Goal: Browse casually

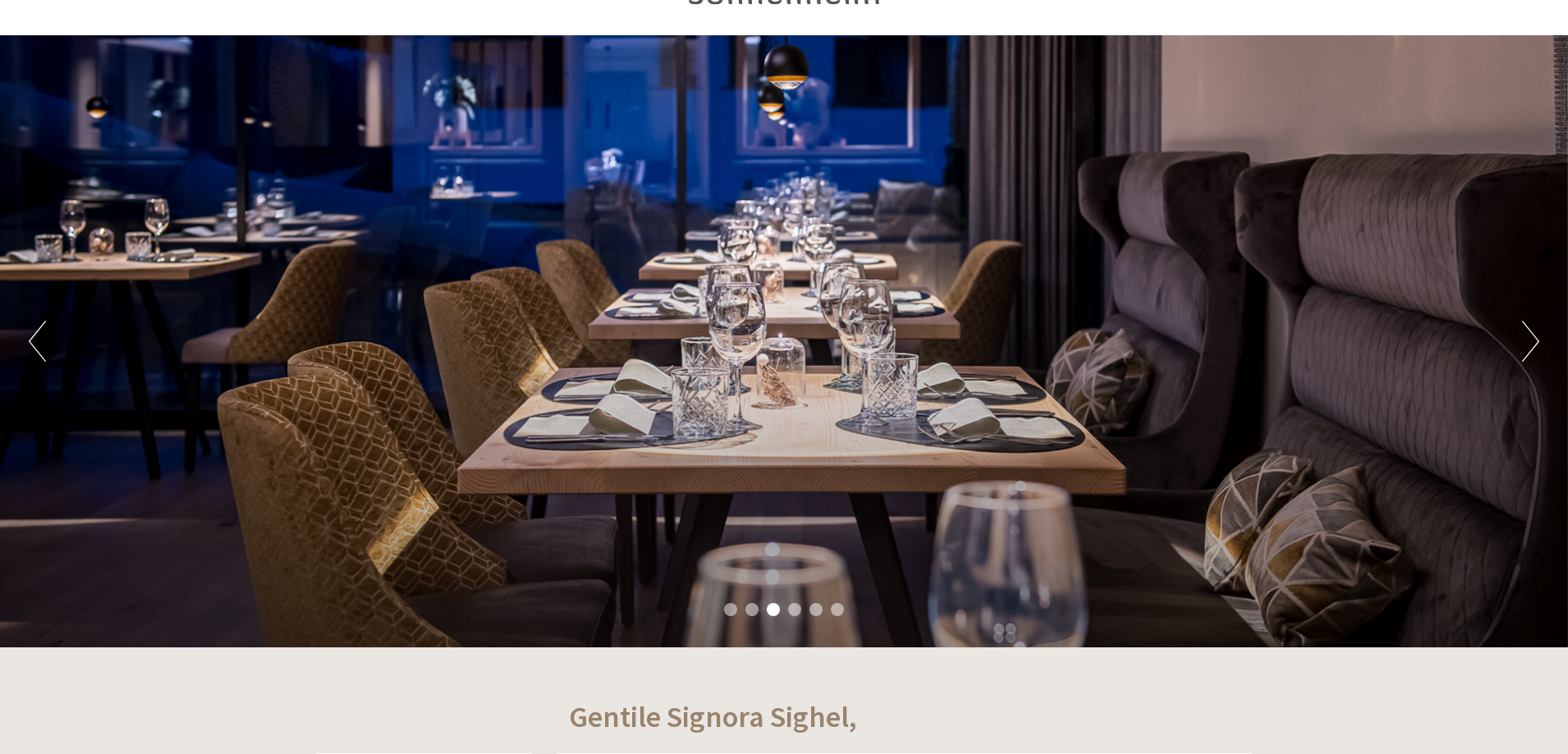
scroll to position [82, 0]
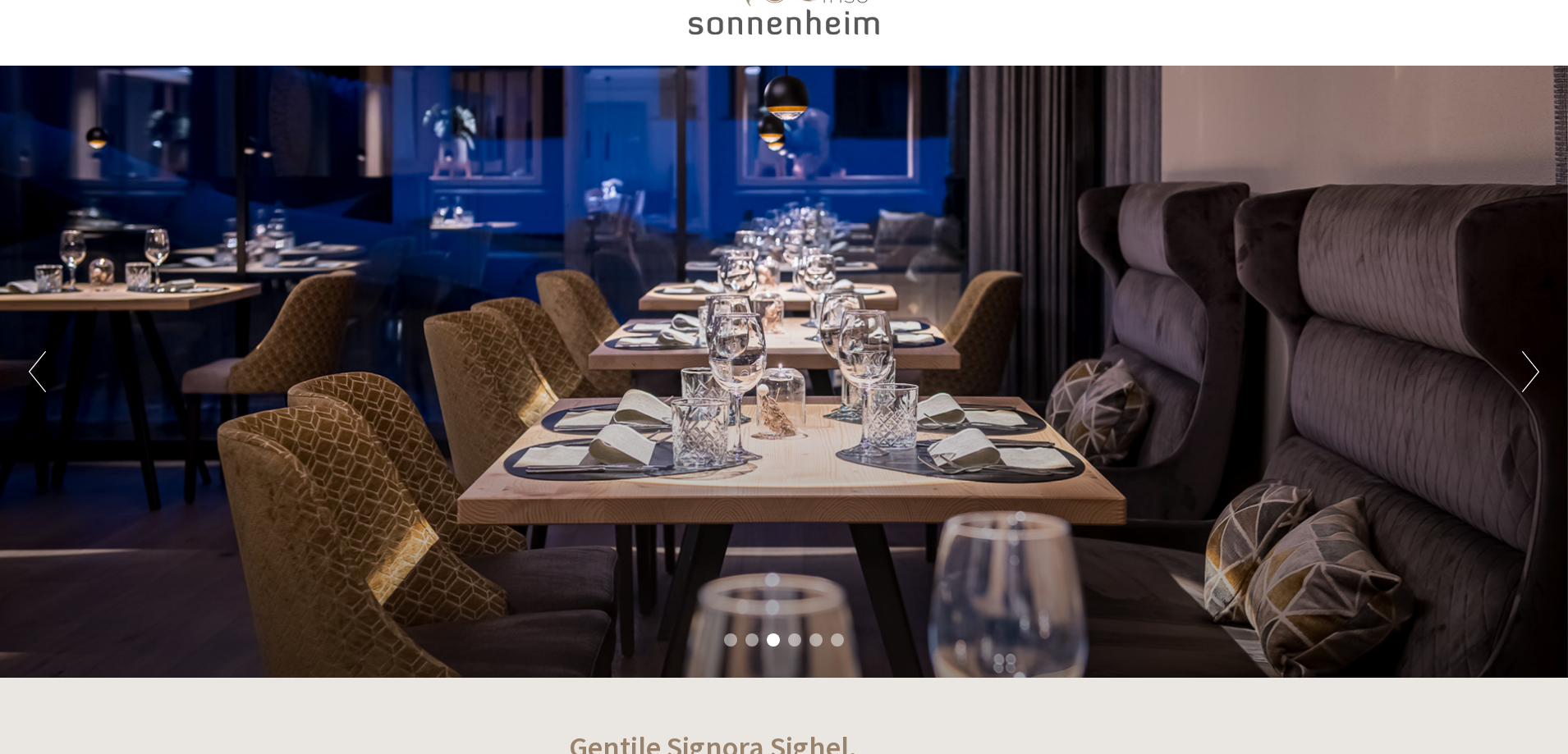
click at [1533, 359] on button "Next" at bounding box center [1530, 372] width 17 height 41
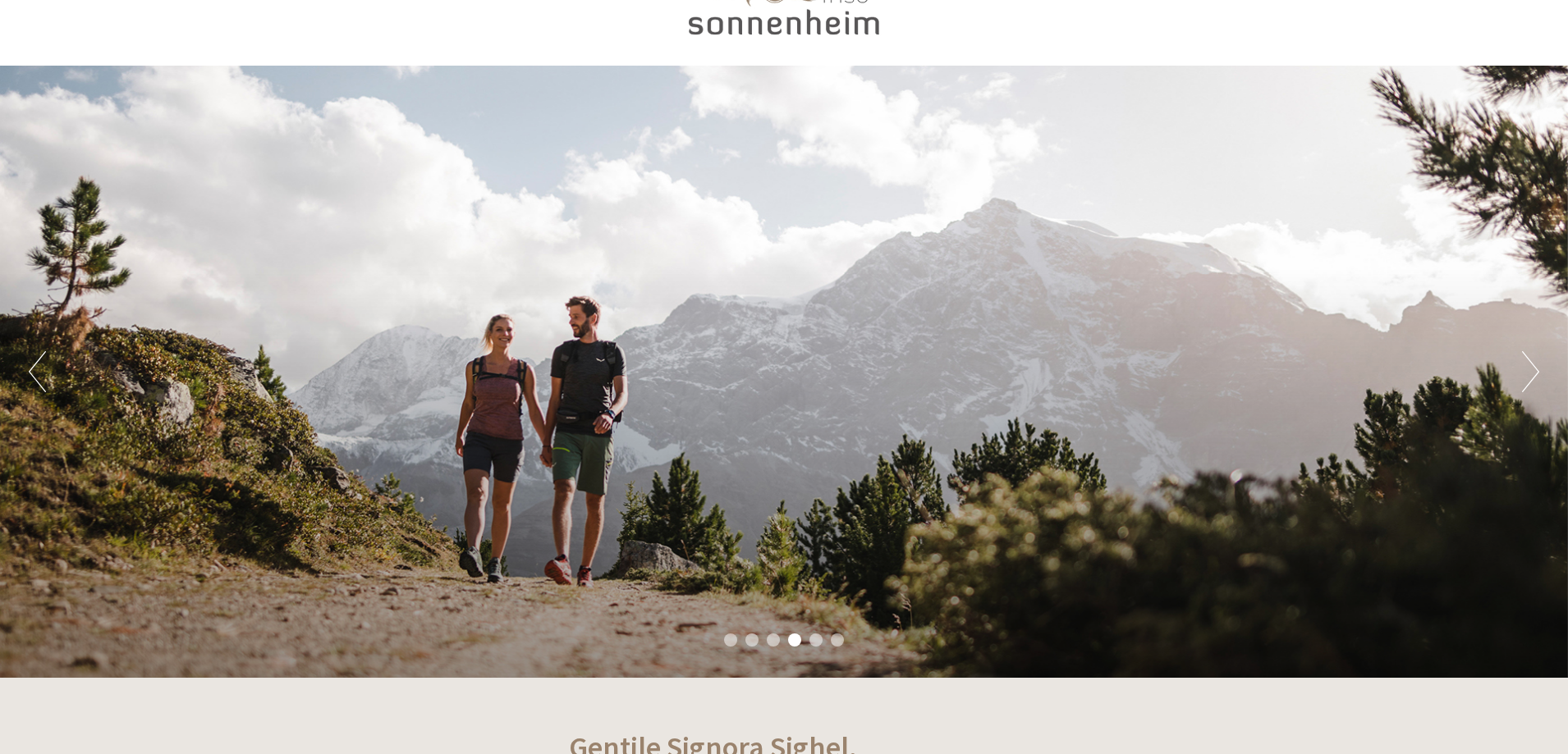
click at [1533, 359] on button "Next" at bounding box center [1530, 372] width 17 height 41
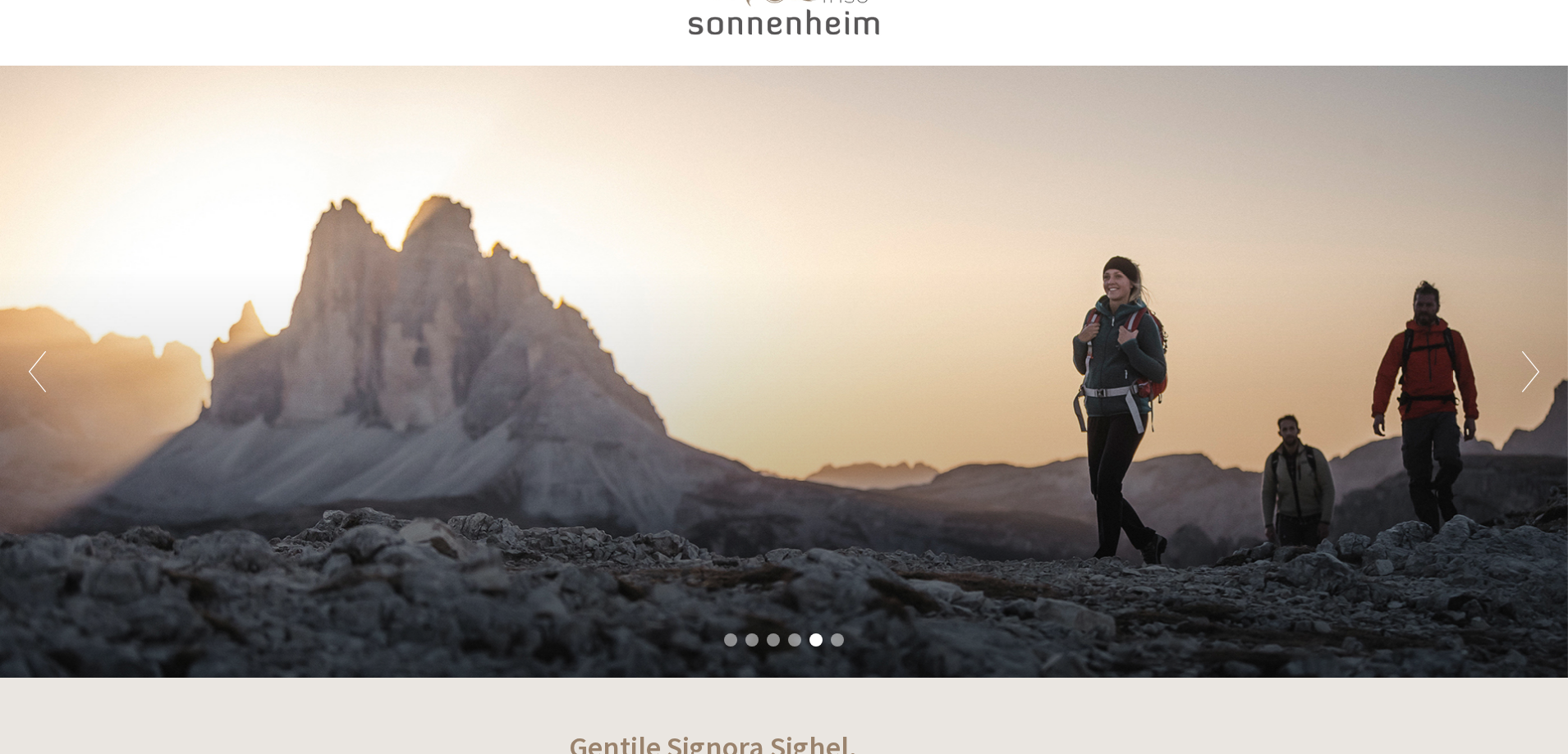
click at [1533, 359] on button "Next" at bounding box center [1530, 372] width 17 height 41
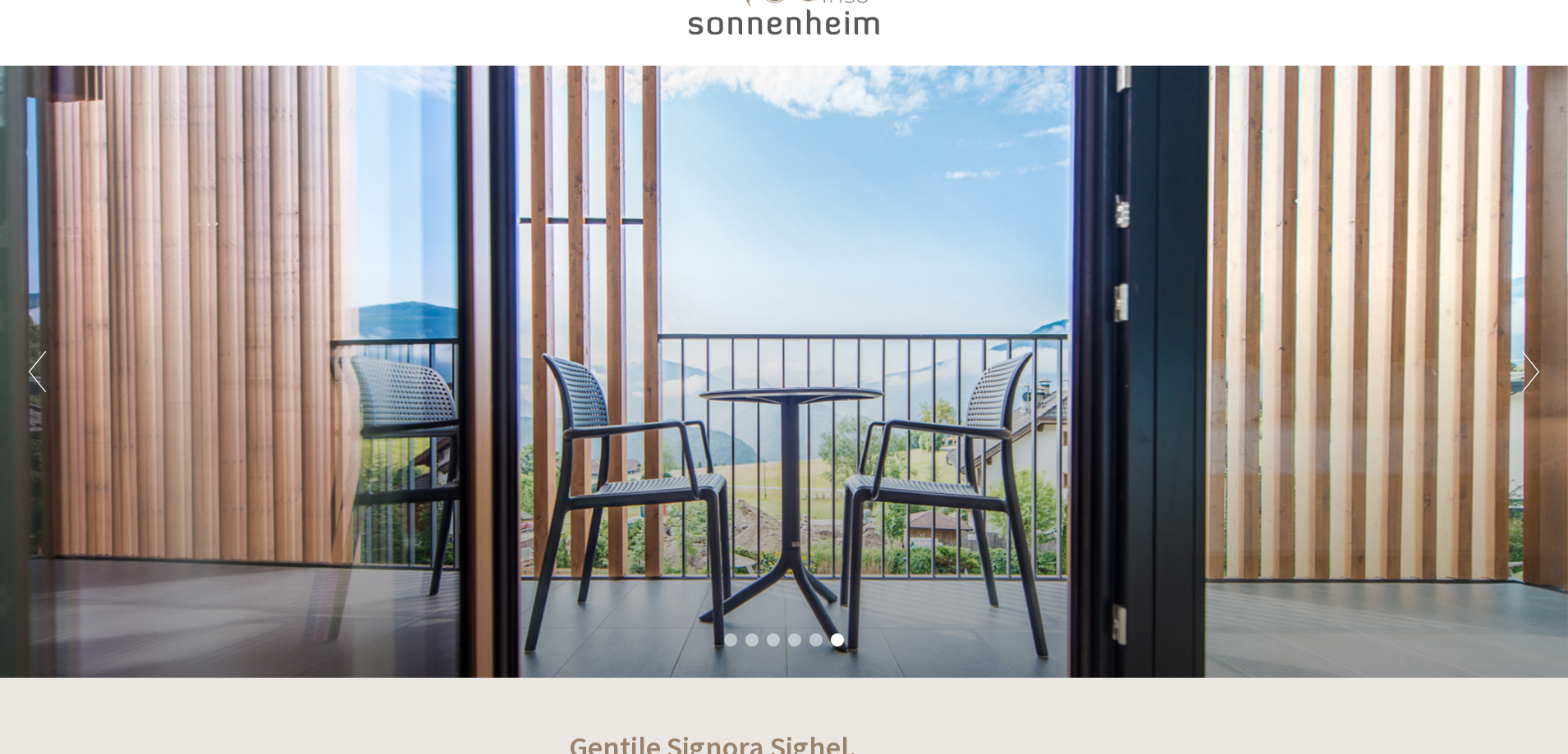
click at [1533, 359] on button "Next" at bounding box center [1530, 372] width 17 height 41
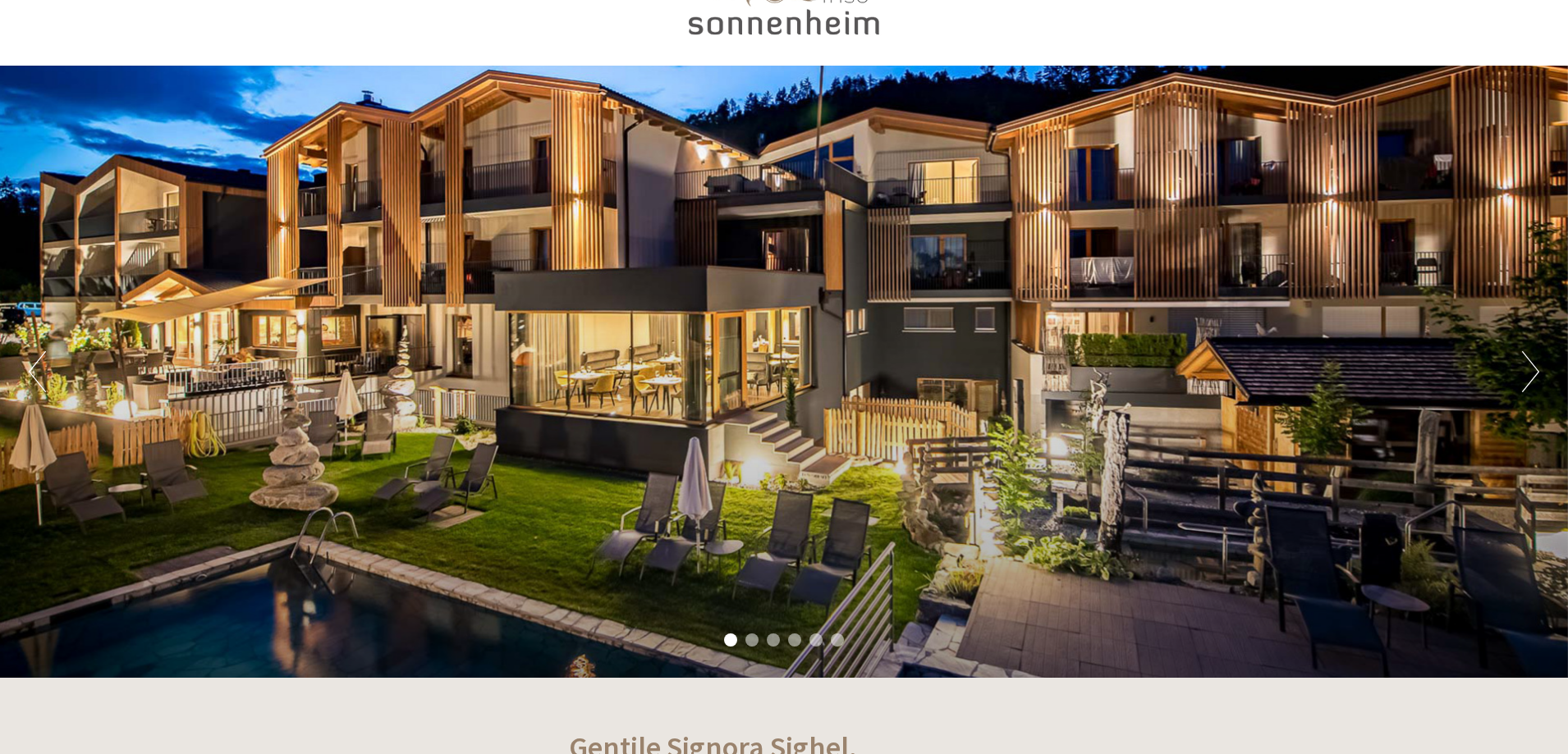
click at [1533, 359] on button "Next" at bounding box center [1530, 372] width 17 height 41
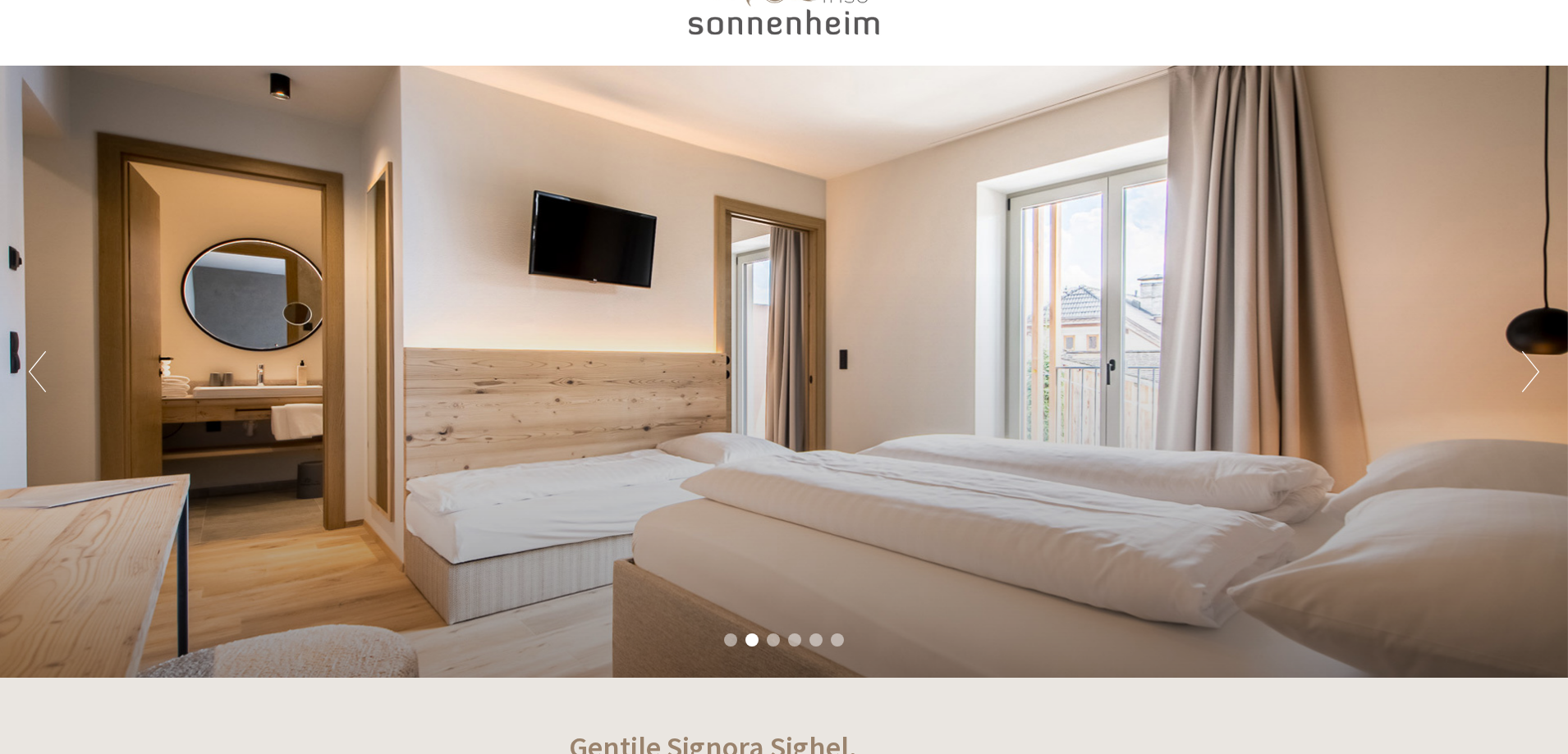
scroll to position [0, 0]
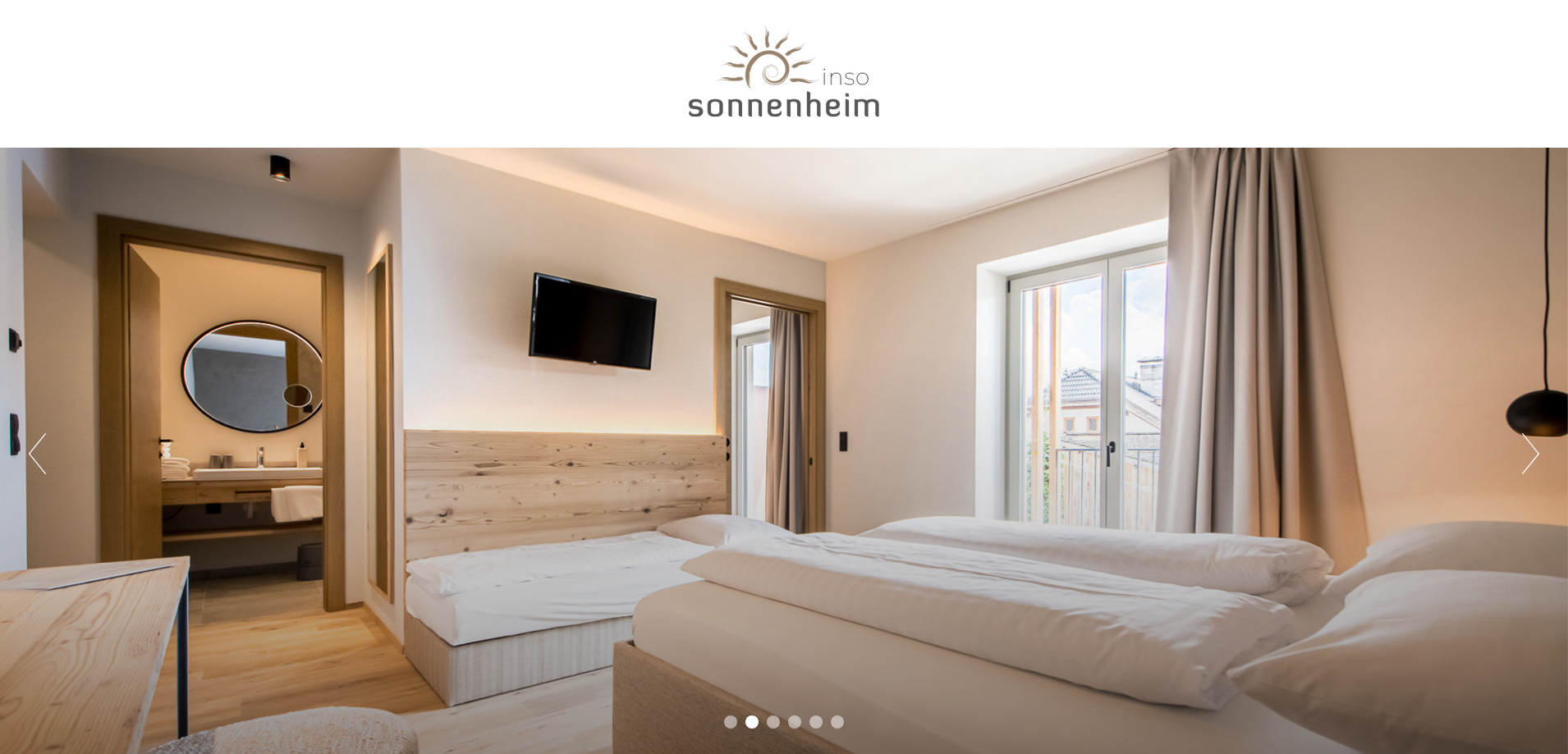
click at [1530, 453] on button "Next" at bounding box center [1530, 454] width 17 height 41
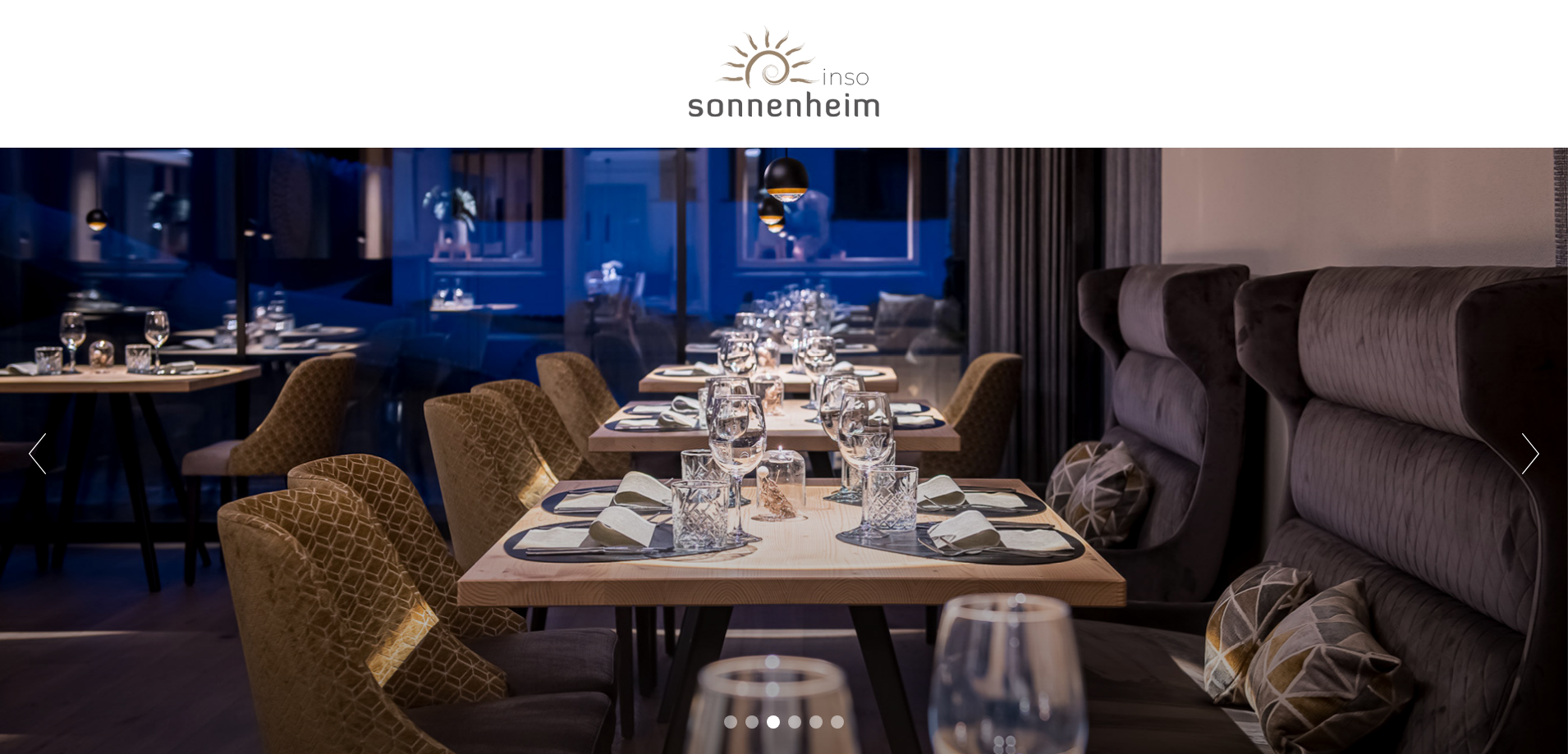
click at [1530, 453] on button "Next" at bounding box center [1530, 454] width 17 height 41
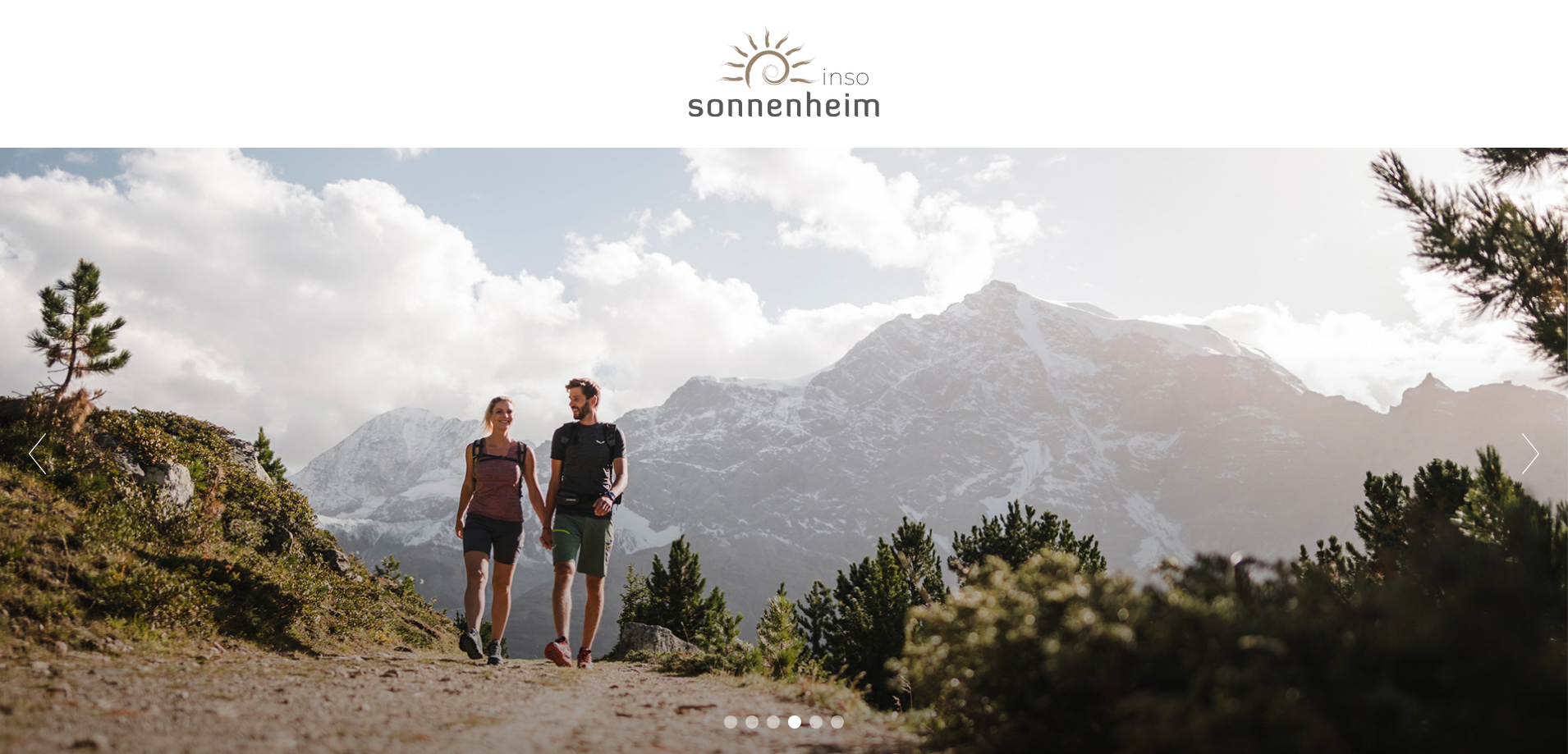
click at [1530, 453] on button "Next" at bounding box center [1530, 454] width 17 height 41
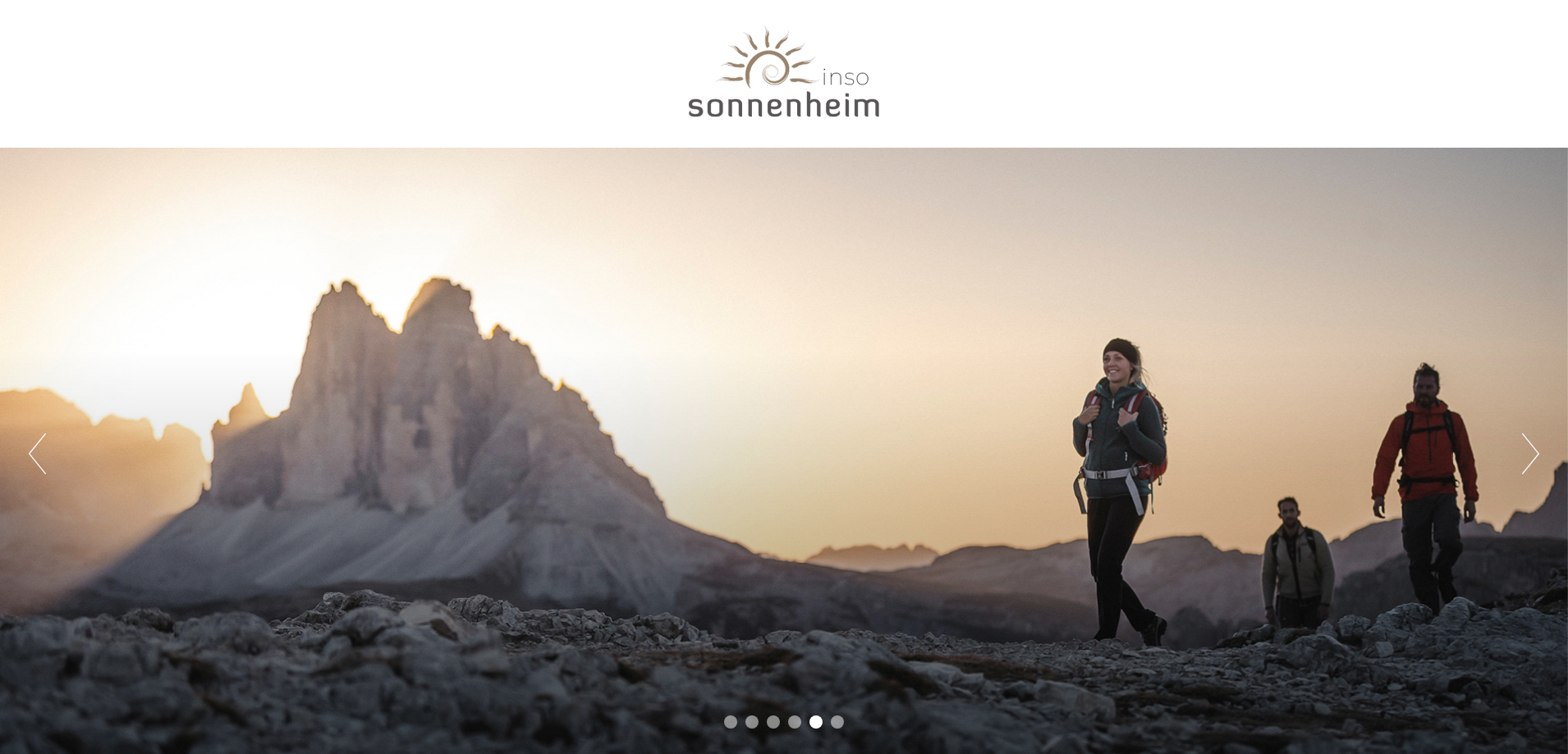
click at [1530, 453] on button "Next" at bounding box center [1530, 454] width 17 height 41
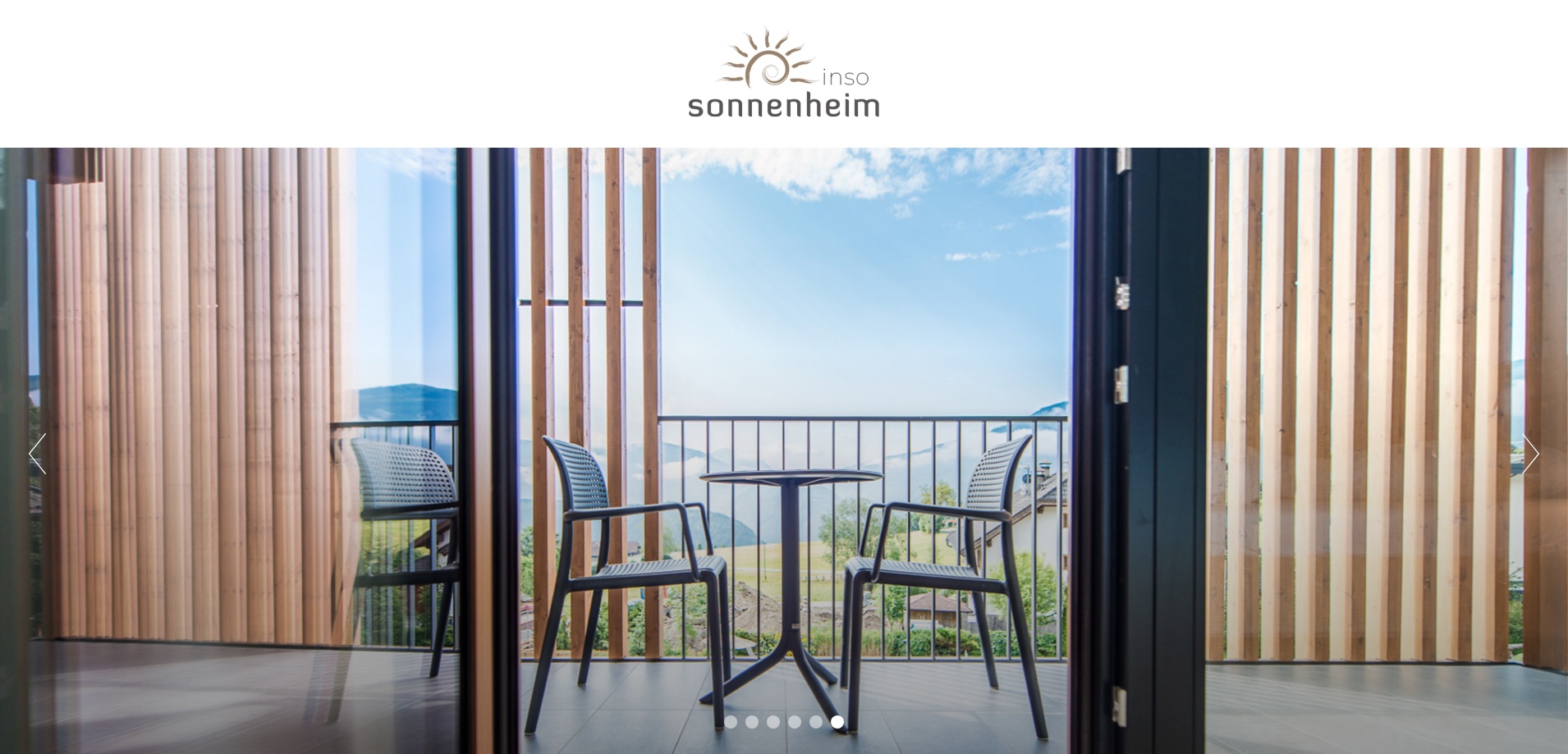
click at [1530, 453] on button "Next" at bounding box center [1530, 454] width 17 height 41
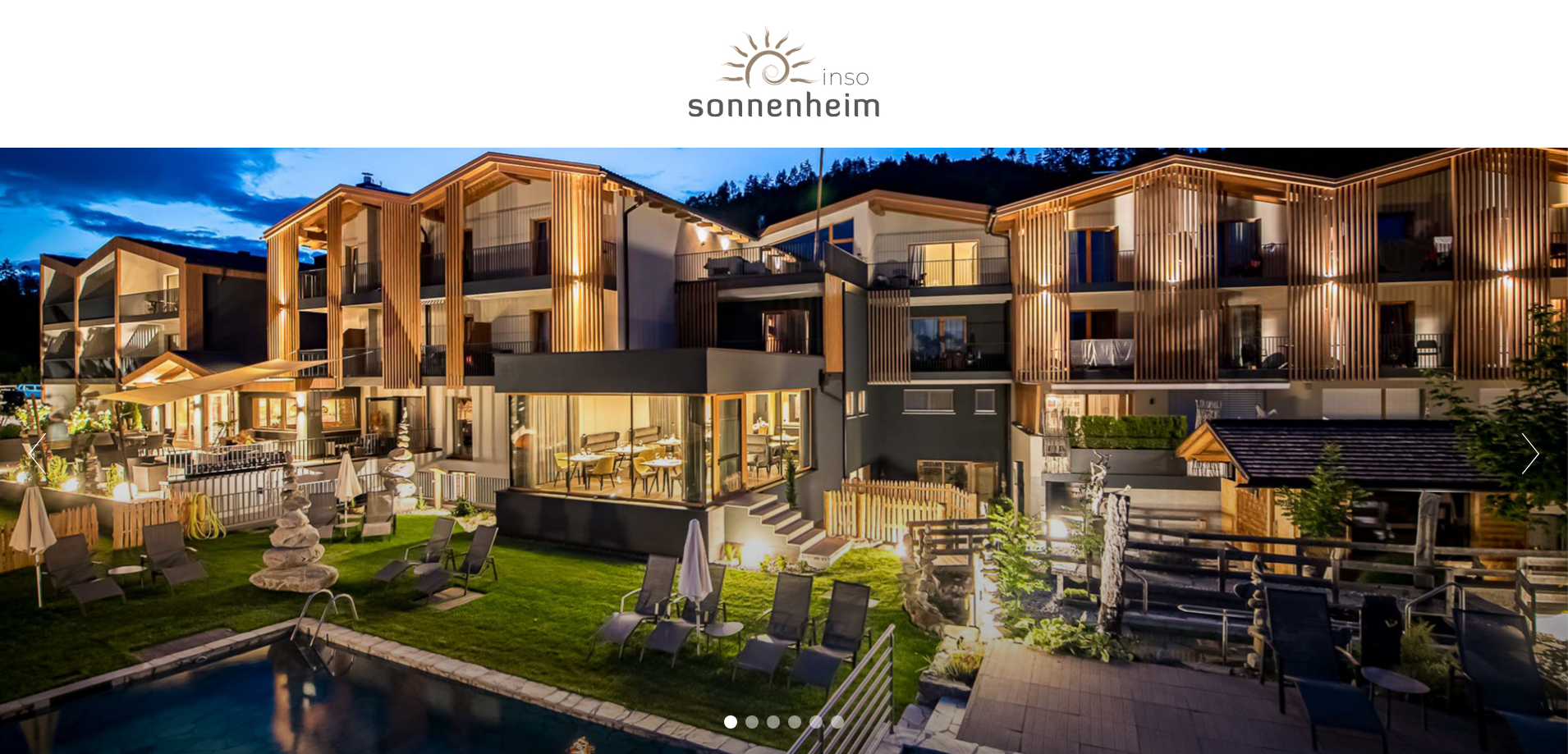
click at [1530, 453] on button "Next" at bounding box center [1530, 454] width 17 height 41
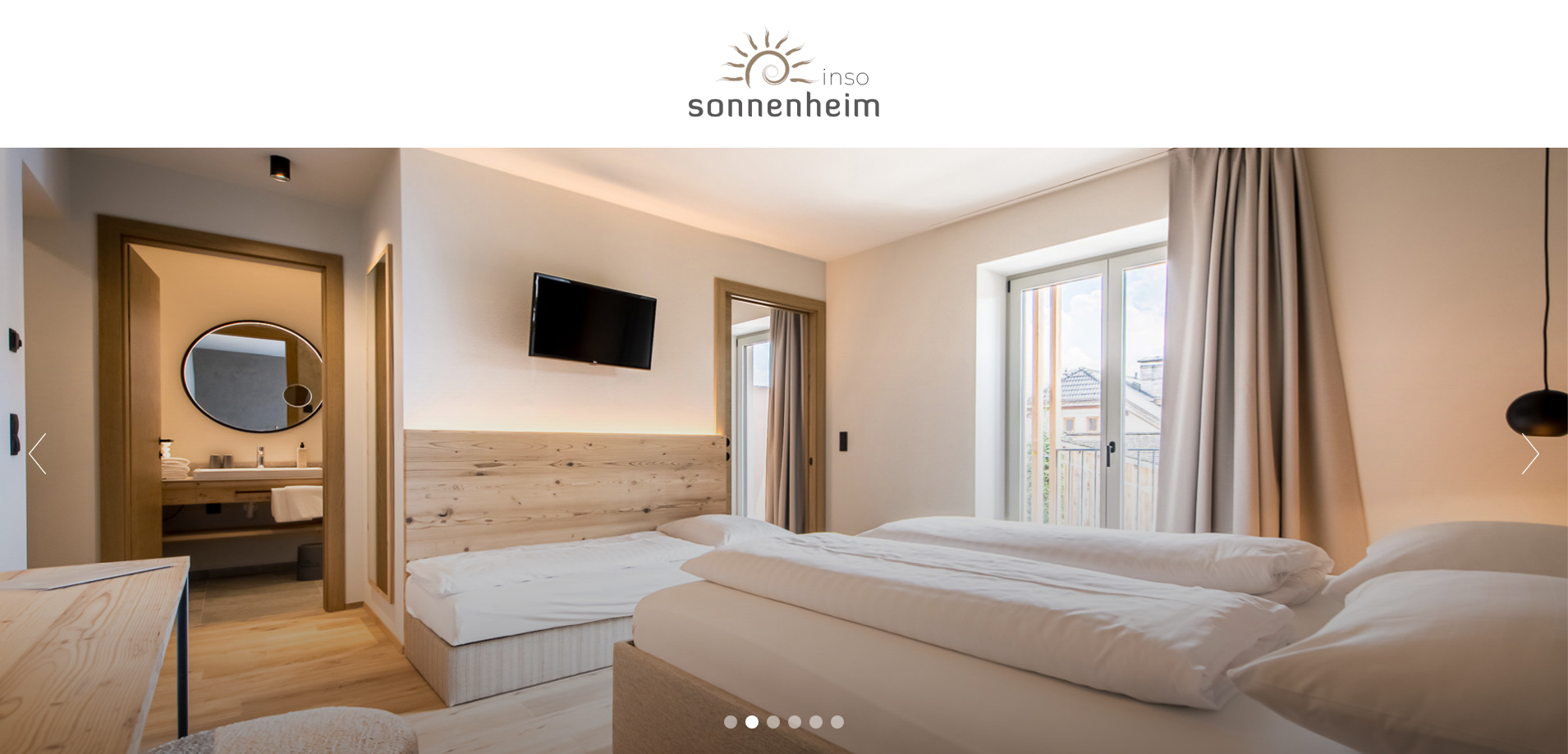
click at [1530, 453] on button "Next" at bounding box center [1530, 454] width 17 height 41
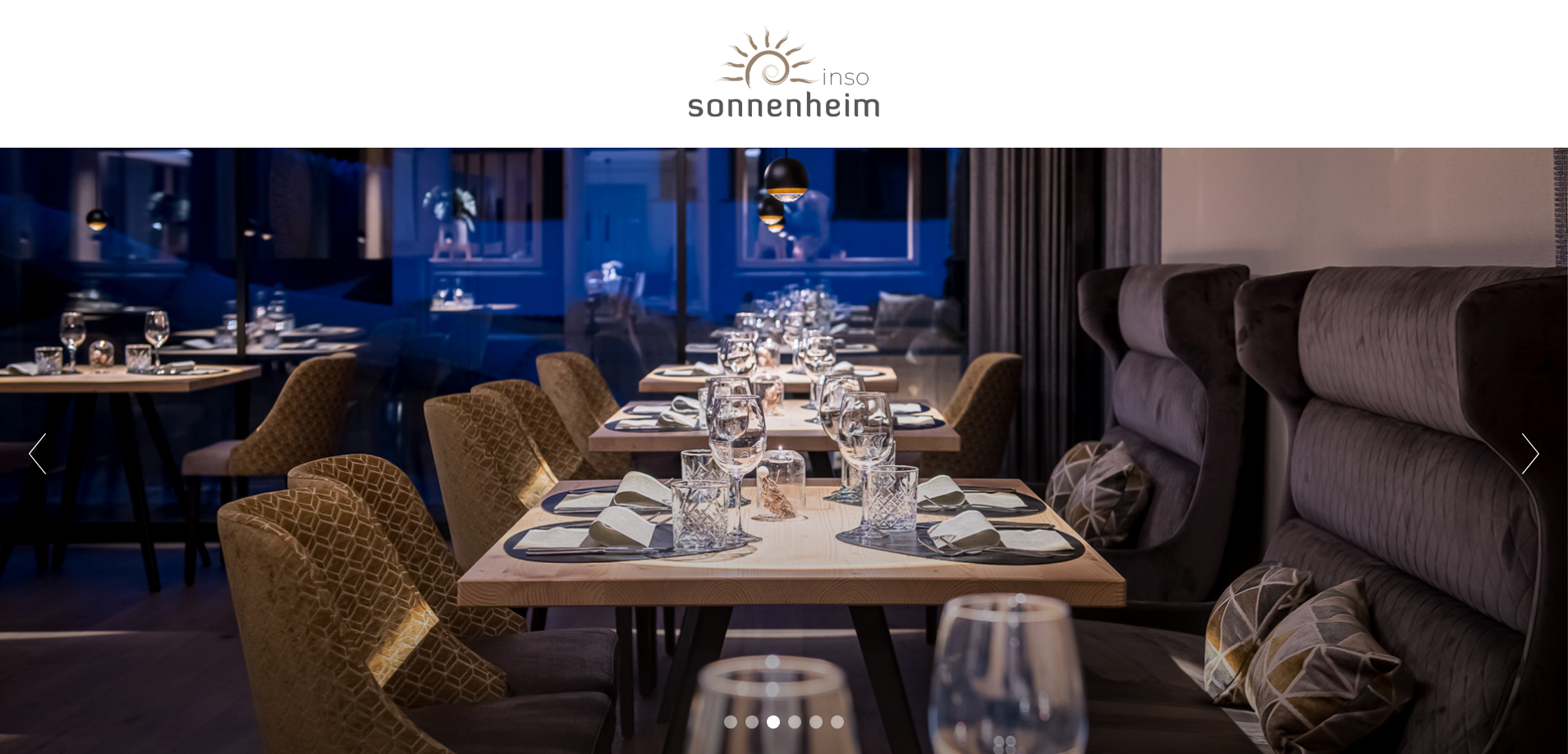
click at [1530, 453] on button "Next" at bounding box center [1530, 454] width 17 height 41
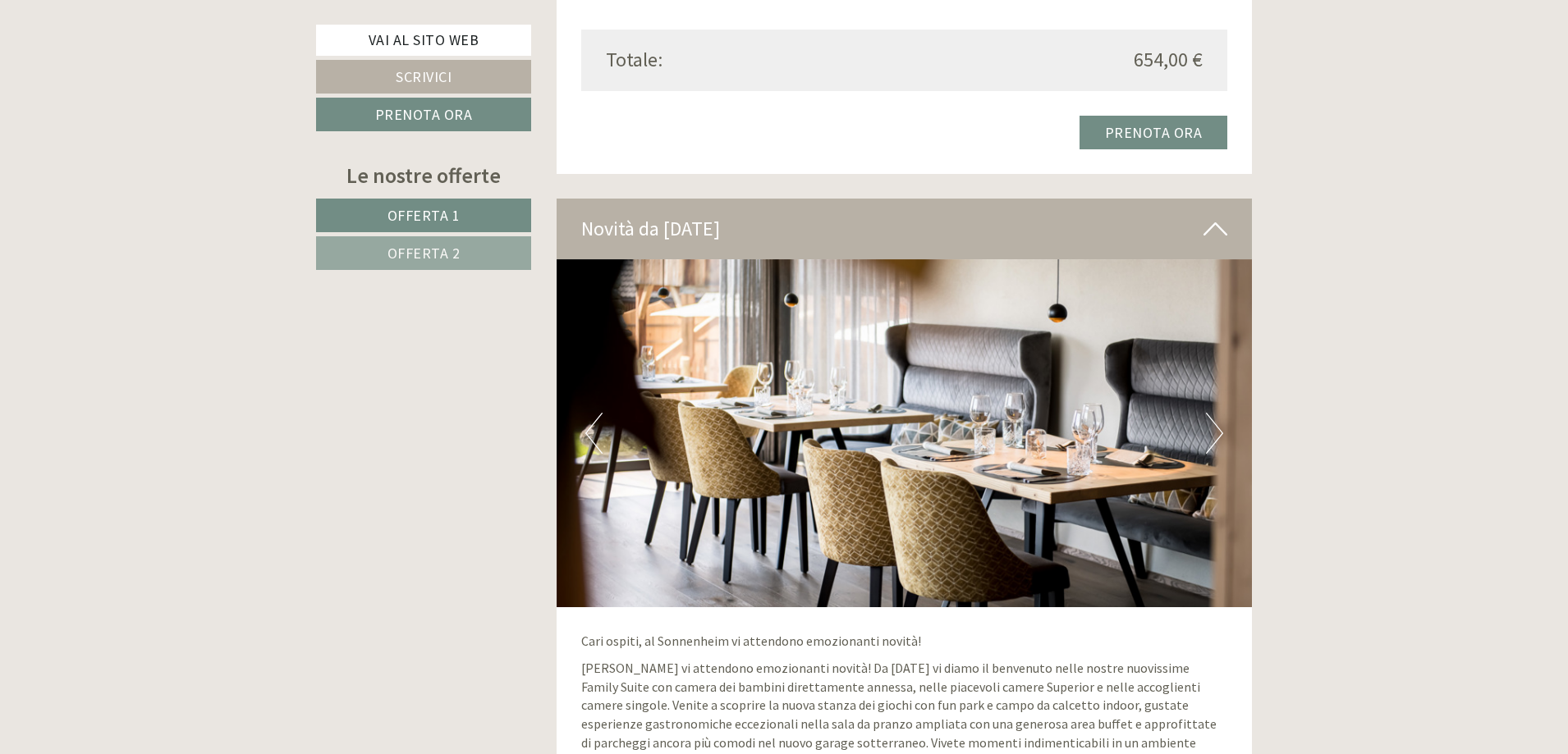
scroll to position [3366, 0]
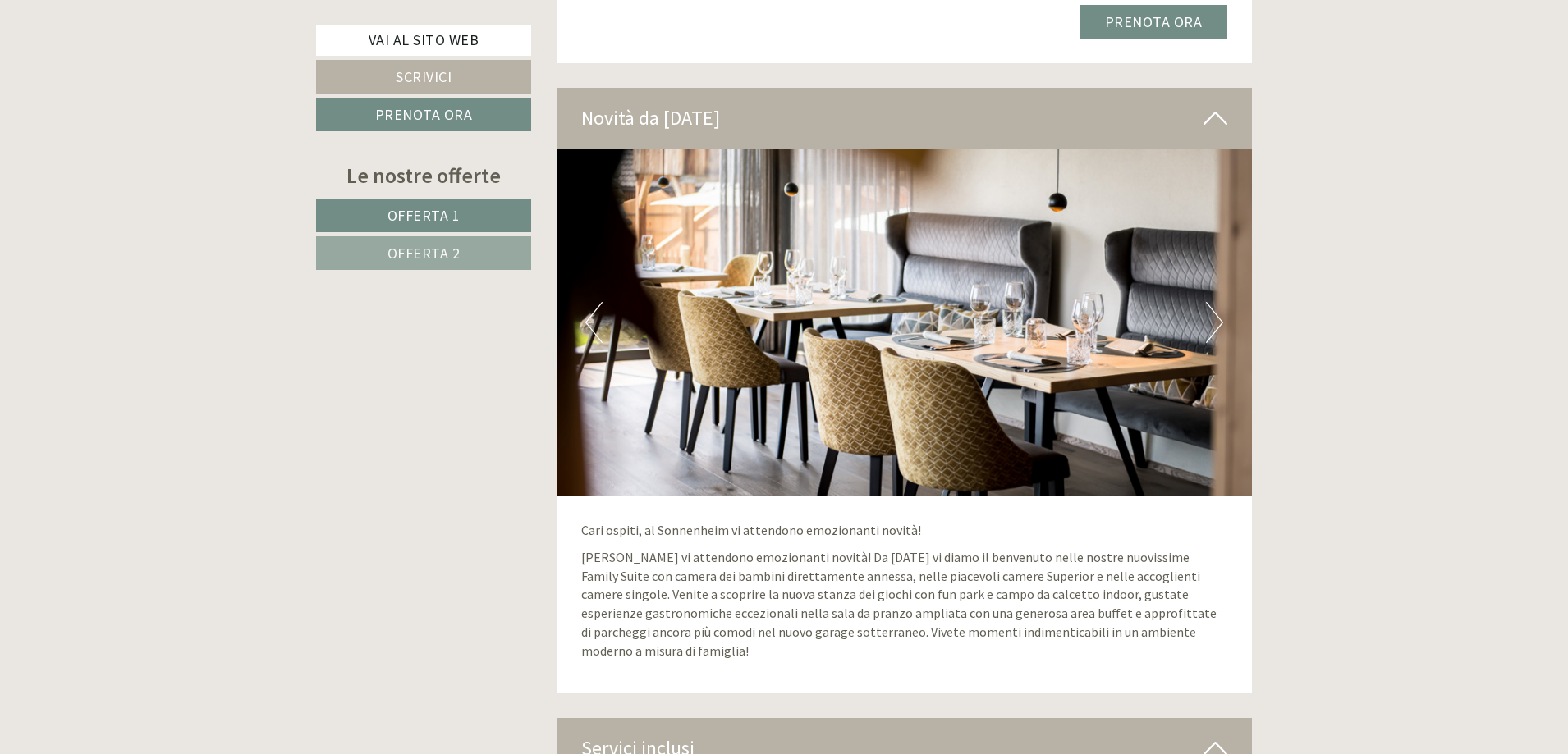
click at [1215, 310] on button "Next" at bounding box center [1214, 323] width 17 height 41
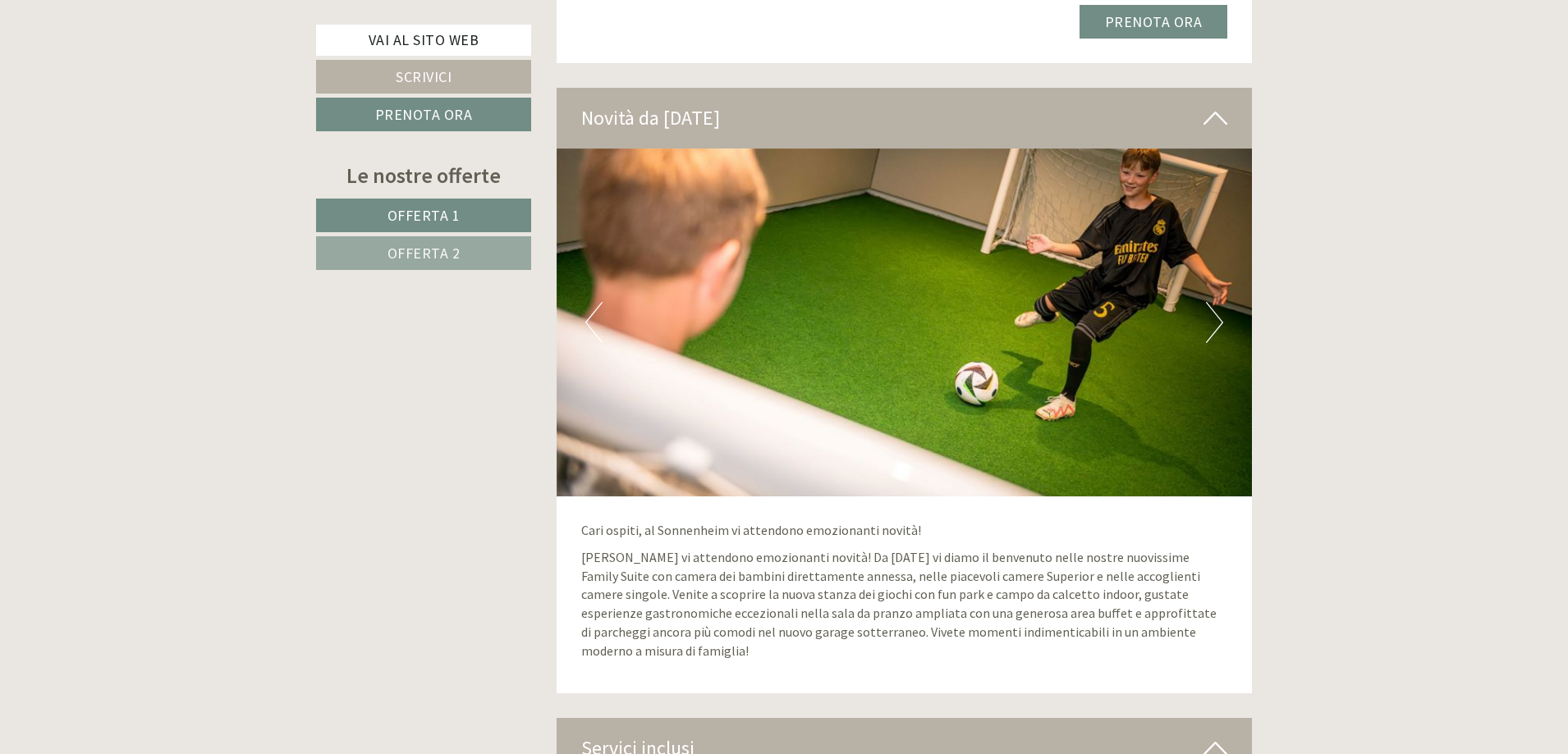
click at [1215, 310] on button "Next" at bounding box center [1214, 323] width 17 height 41
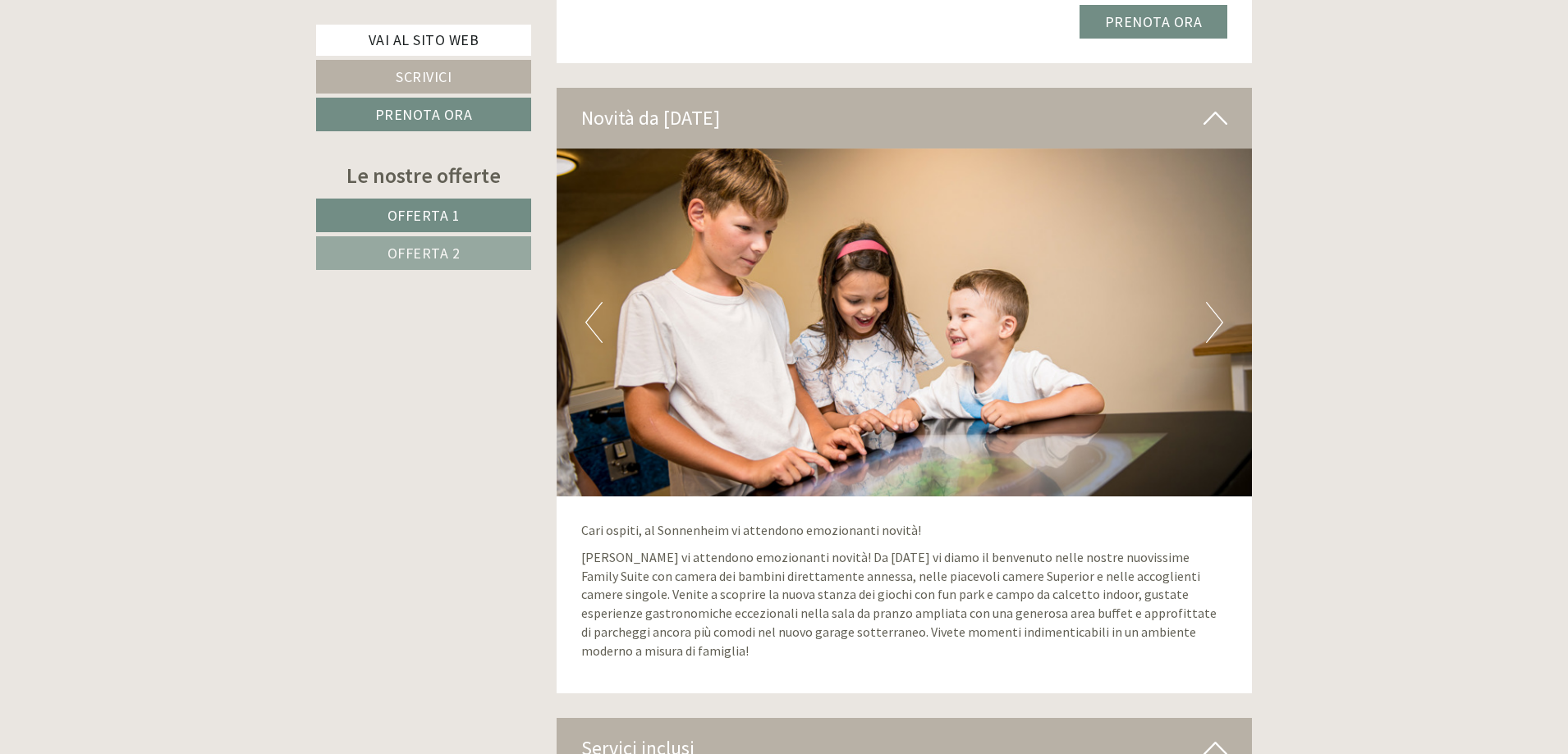
click at [1215, 310] on button "Next" at bounding box center [1214, 323] width 17 height 41
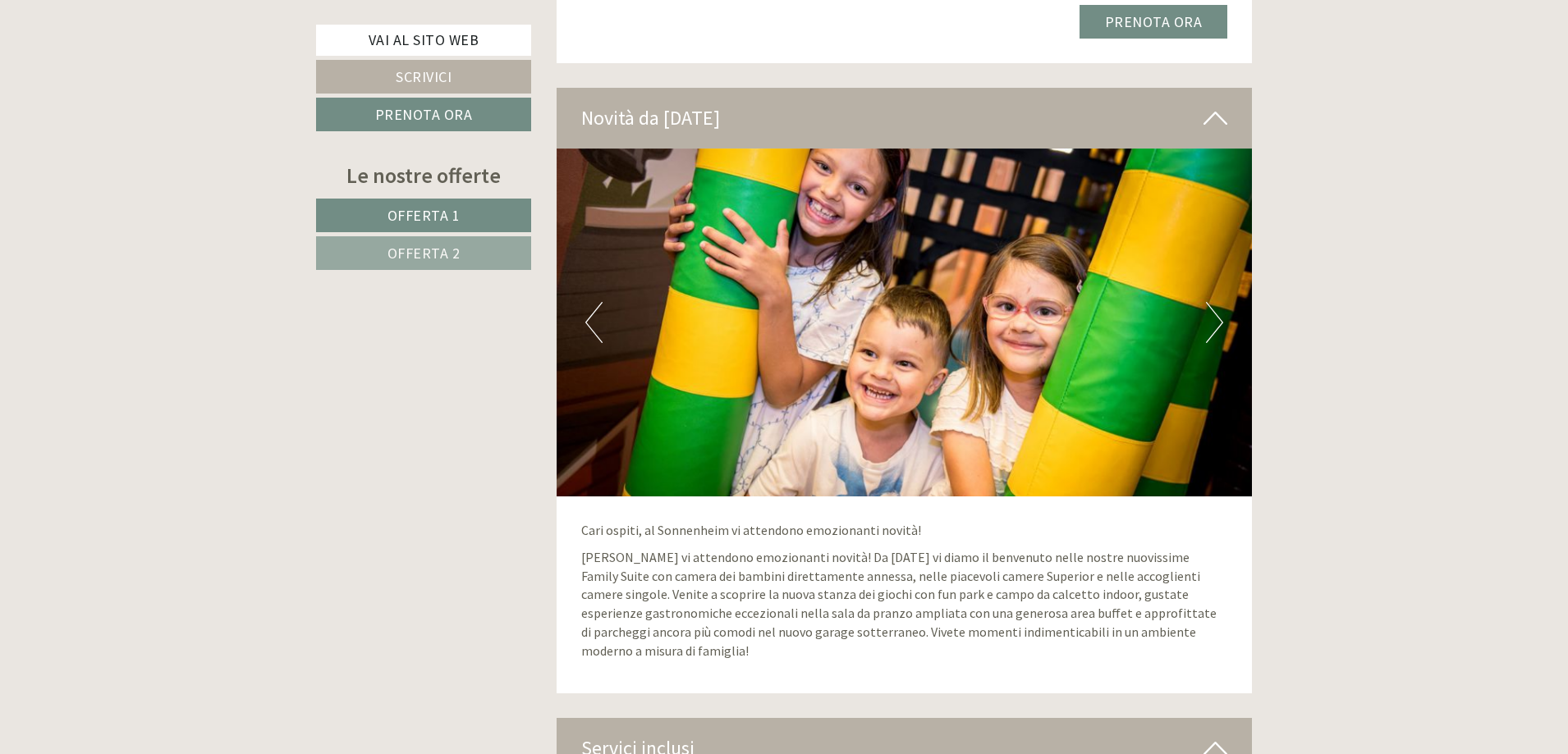
click at [1215, 310] on button "Next" at bounding box center [1214, 323] width 17 height 41
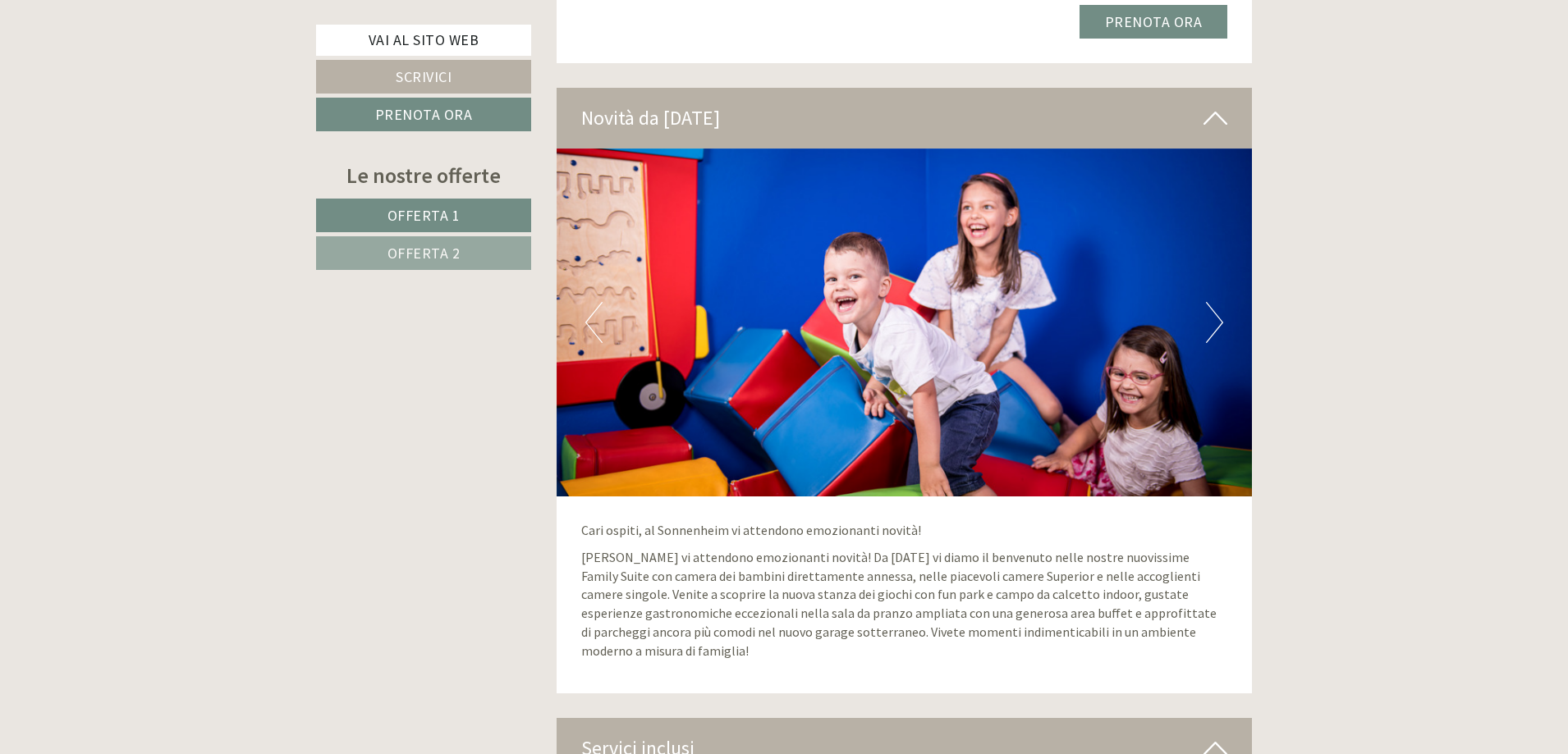
click at [1215, 310] on button "Next" at bounding box center [1214, 323] width 17 height 41
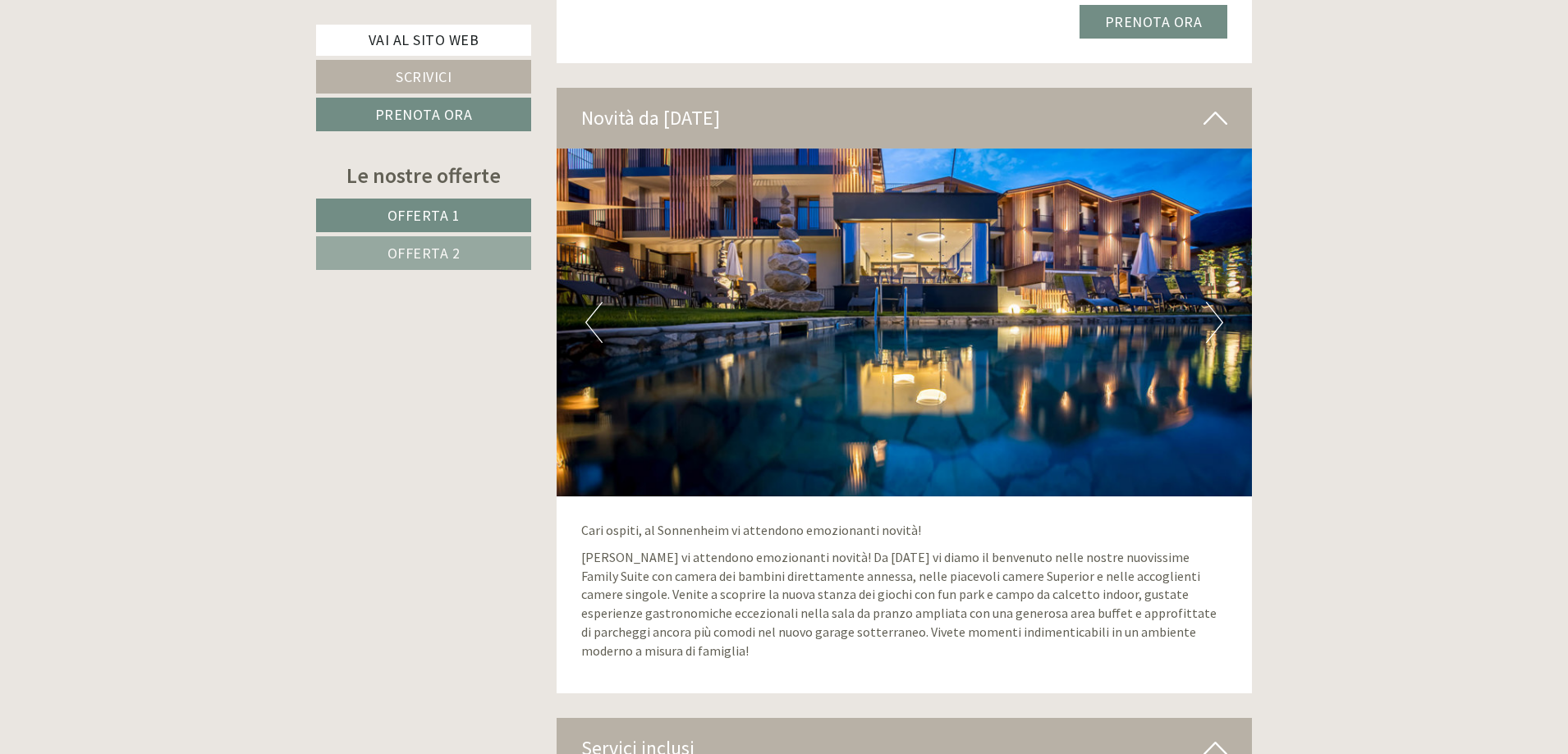
click at [1215, 310] on button "Next" at bounding box center [1214, 323] width 17 height 41
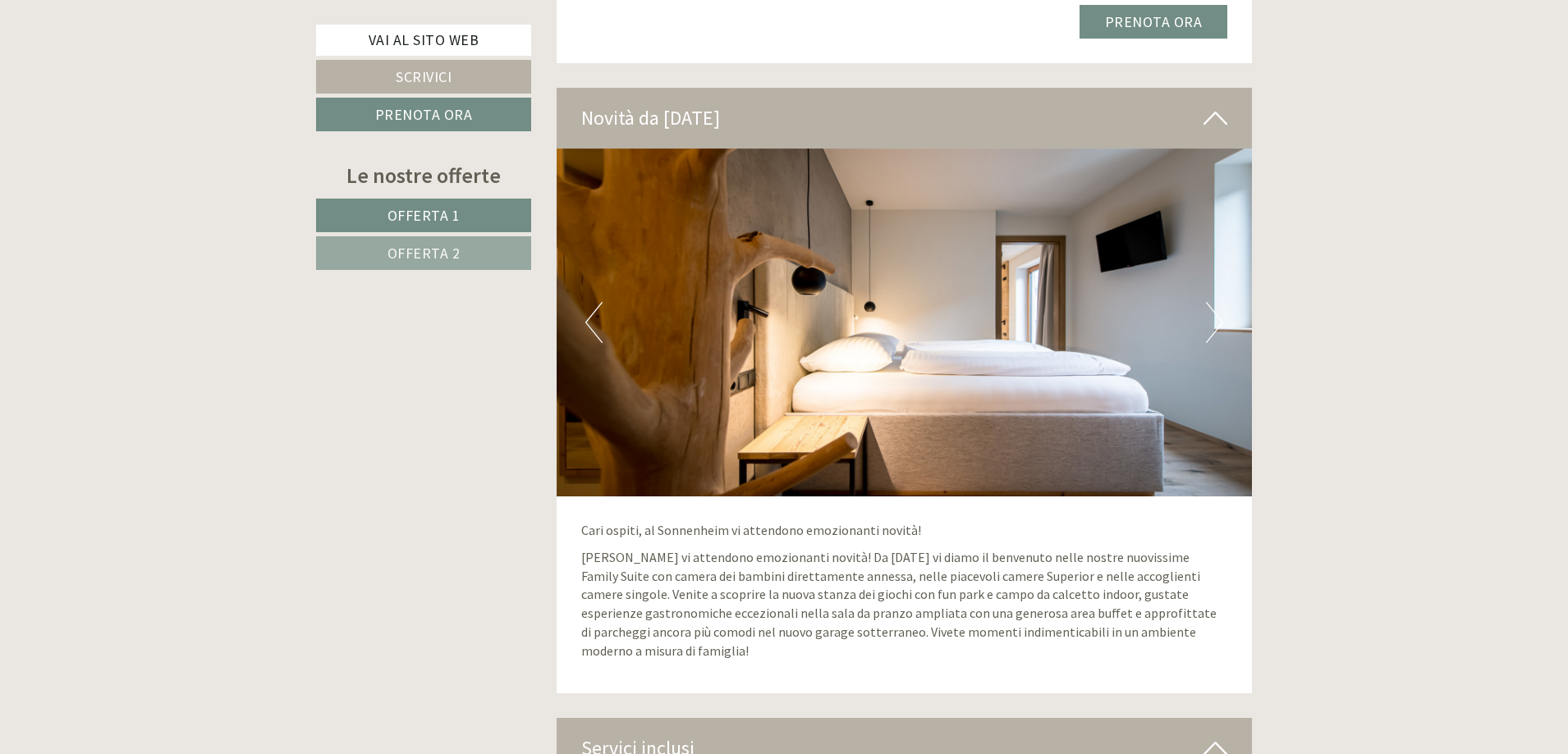
click at [1215, 310] on button "Next" at bounding box center [1214, 323] width 17 height 41
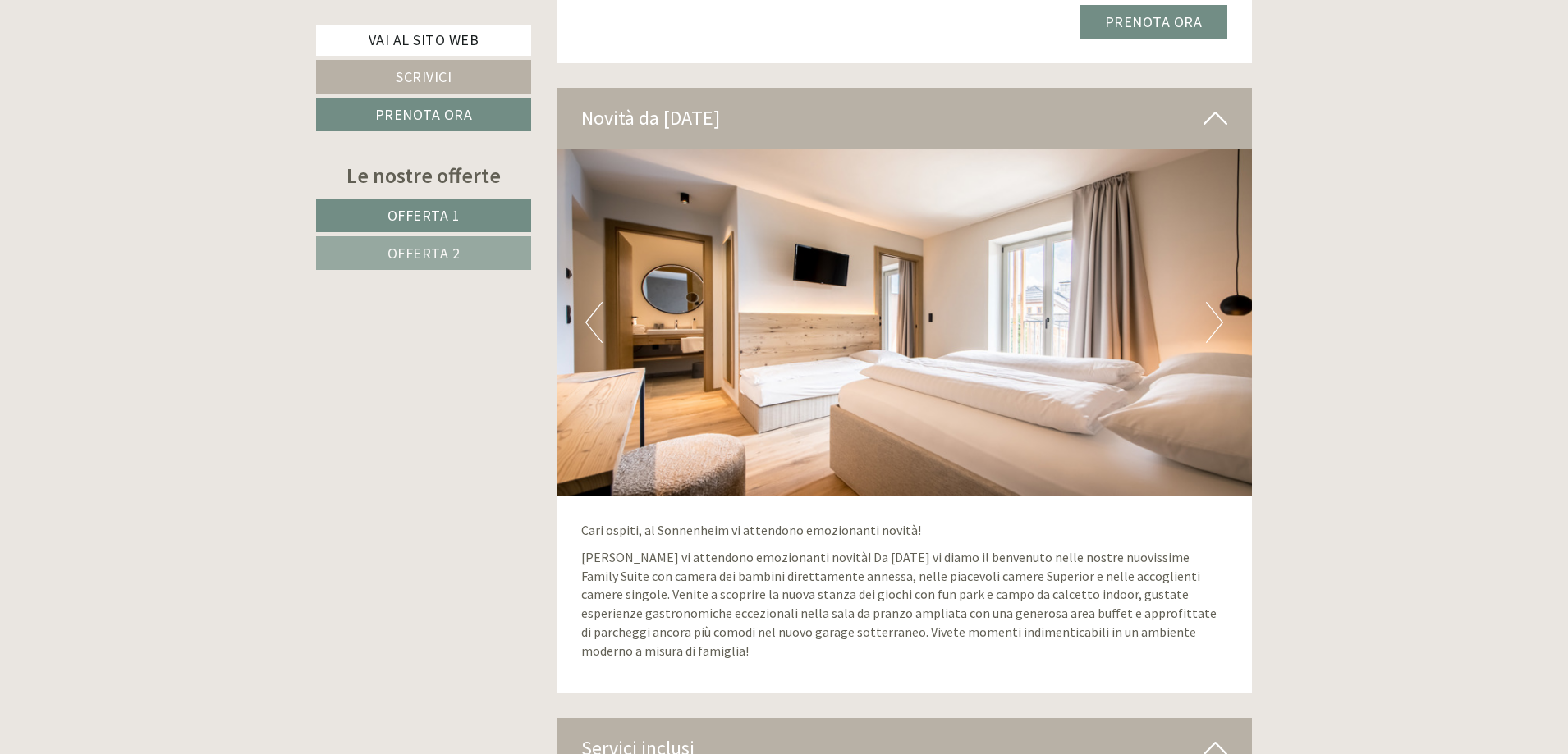
click at [1215, 310] on button "Next" at bounding box center [1214, 323] width 17 height 41
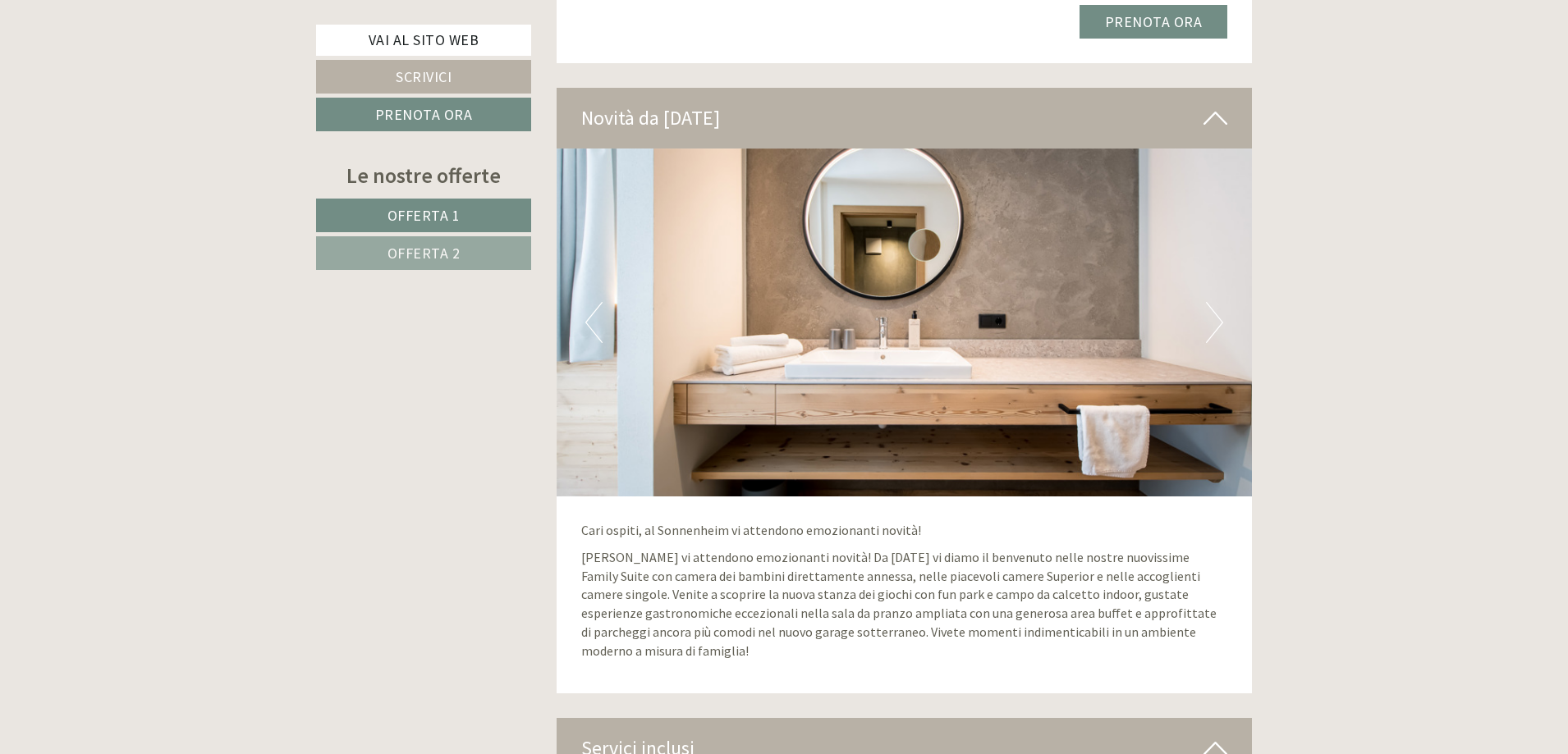
click at [1215, 310] on button "Next" at bounding box center [1214, 323] width 17 height 41
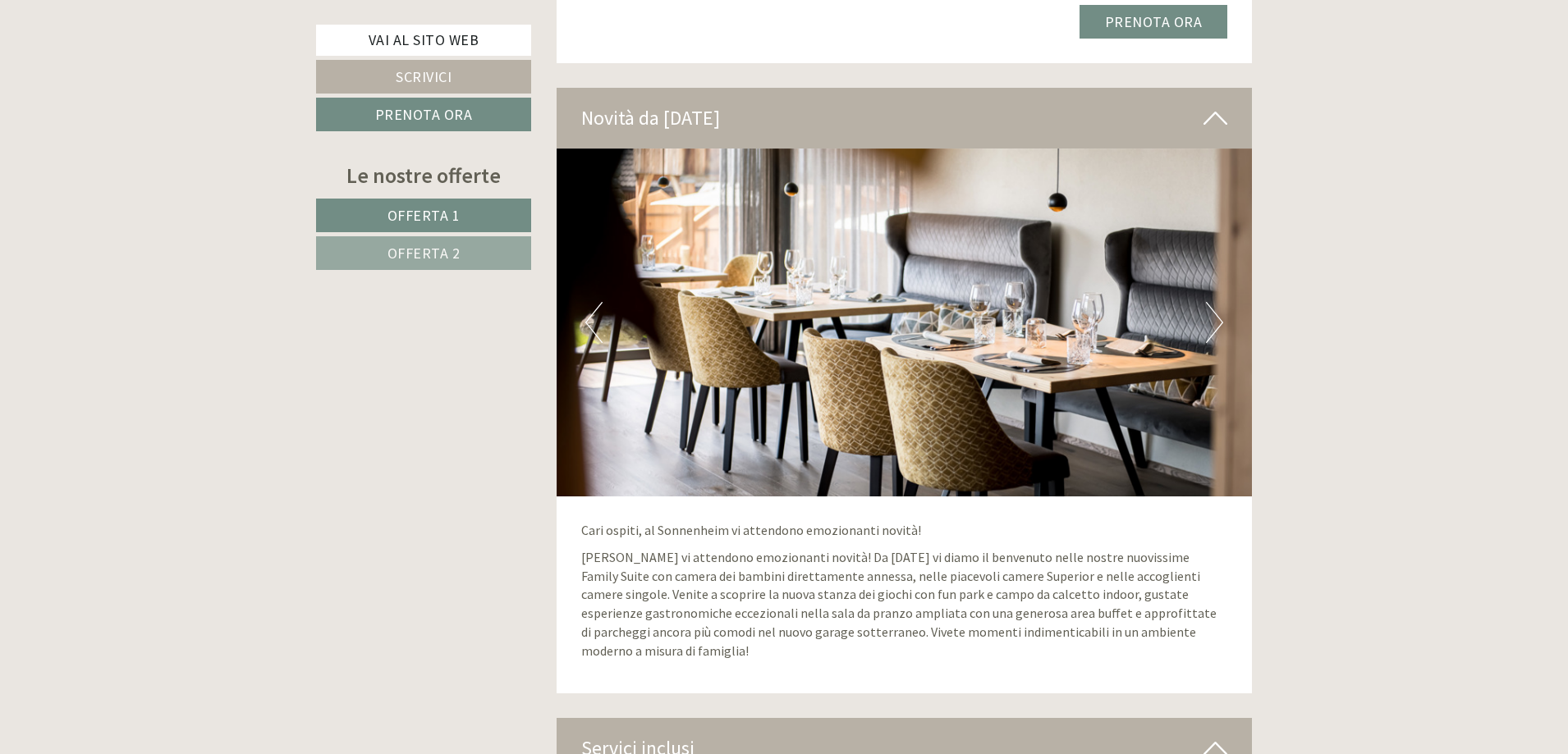
click at [1215, 310] on button "Next" at bounding box center [1214, 323] width 17 height 41
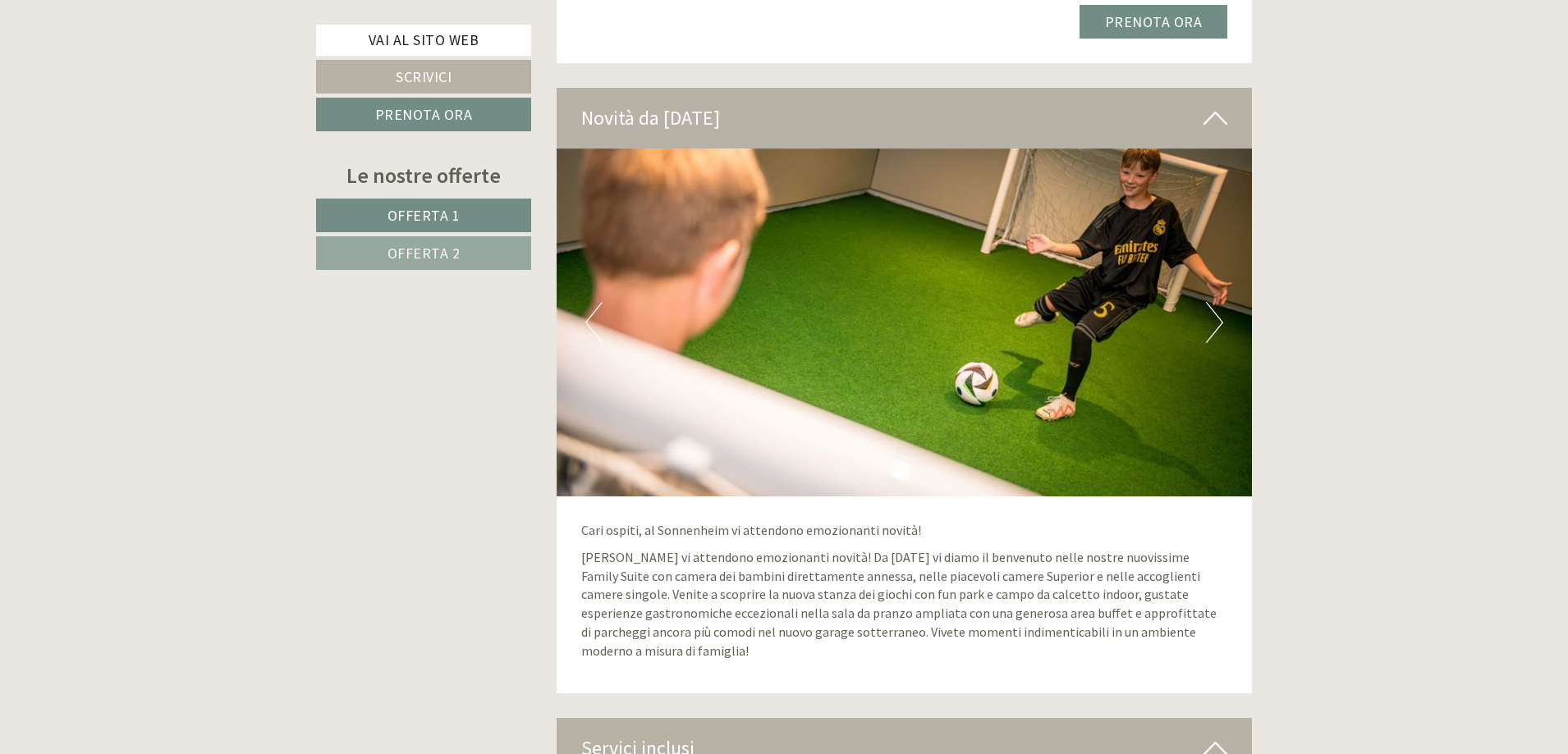
click at [1215, 310] on button "Next" at bounding box center [1214, 323] width 17 height 41
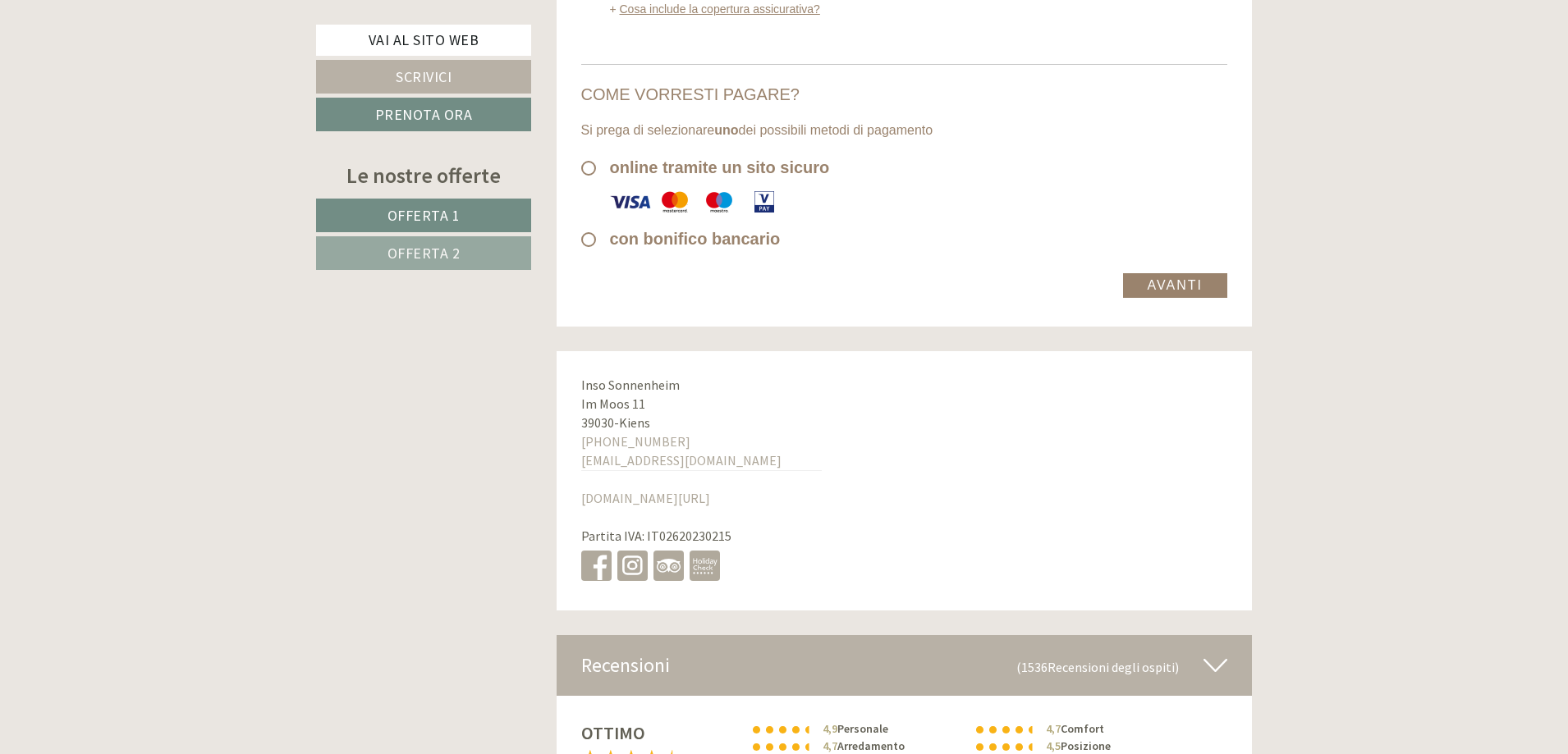
scroll to position [8619, 0]
